Goal: Check status: Check status

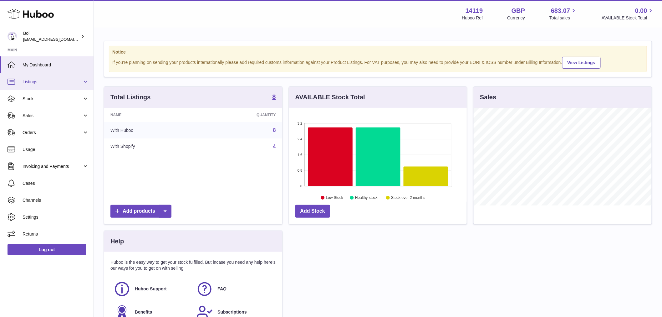
scroll to position [98, 178]
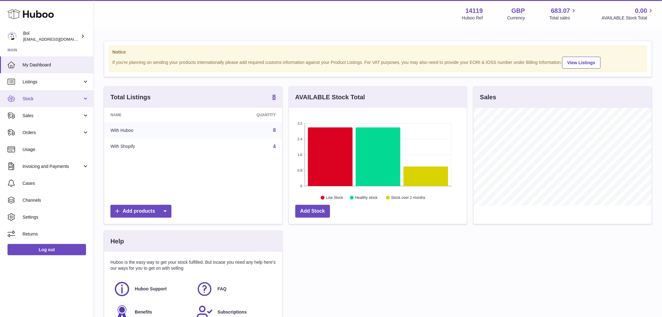
click at [38, 102] on link "Stock" at bounding box center [47, 98] width 94 height 17
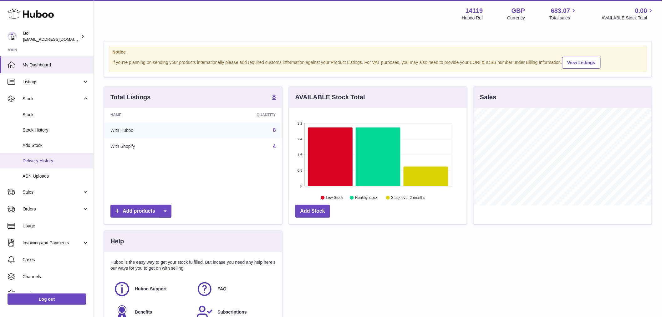
click at [58, 158] on span "Delivery History" at bounding box center [56, 161] width 66 height 6
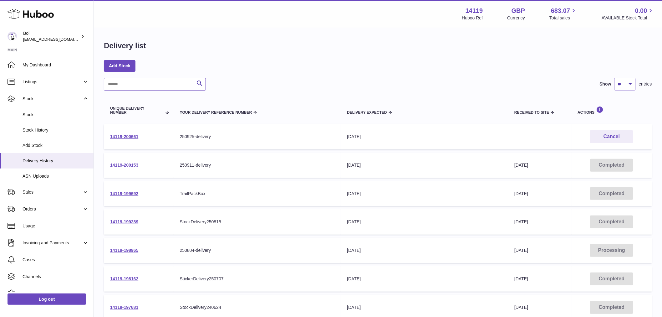
click at [144, 82] on input "text" at bounding box center [155, 84] width 102 height 13
paste input "**********"
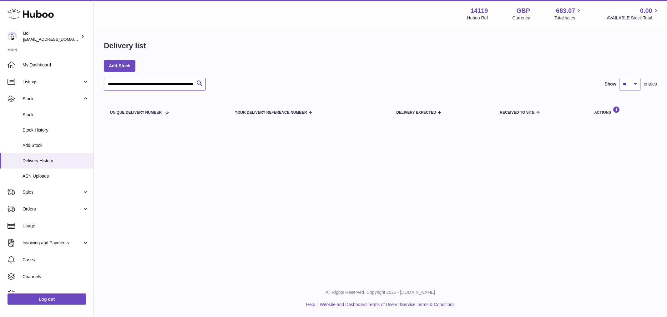
drag, startPoint x: 166, startPoint y: 84, endPoint x: -32, endPoint y: 81, distance: 198.1
click at [0, 81] on html ".st0{fill:#141414;}" at bounding box center [333, 158] width 667 height 317
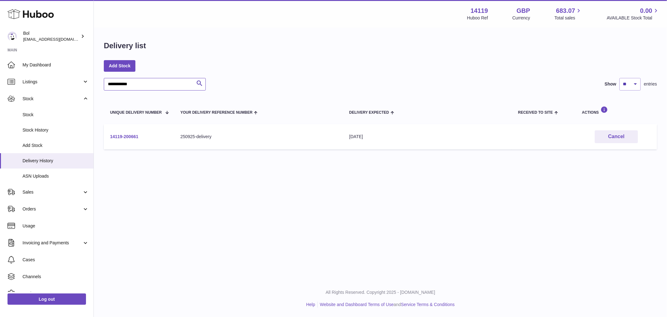
type input "**********"
click at [128, 136] on link "14119-200661" at bounding box center [124, 136] width 28 height 5
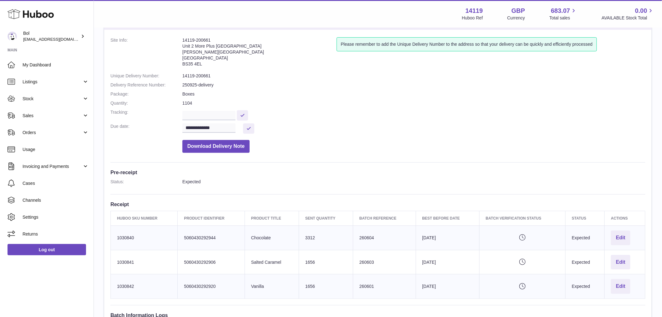
scroll to position [104, 0]
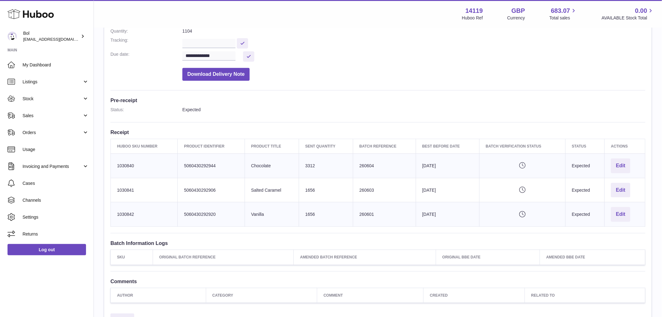
click at [128, 161] on td "Huboo SKU Number 1030840" at bounding box center [144, 165] width 67 height 24
copy td "1030840"
